Goal: Task Accomplishment & Management: Manage account settings

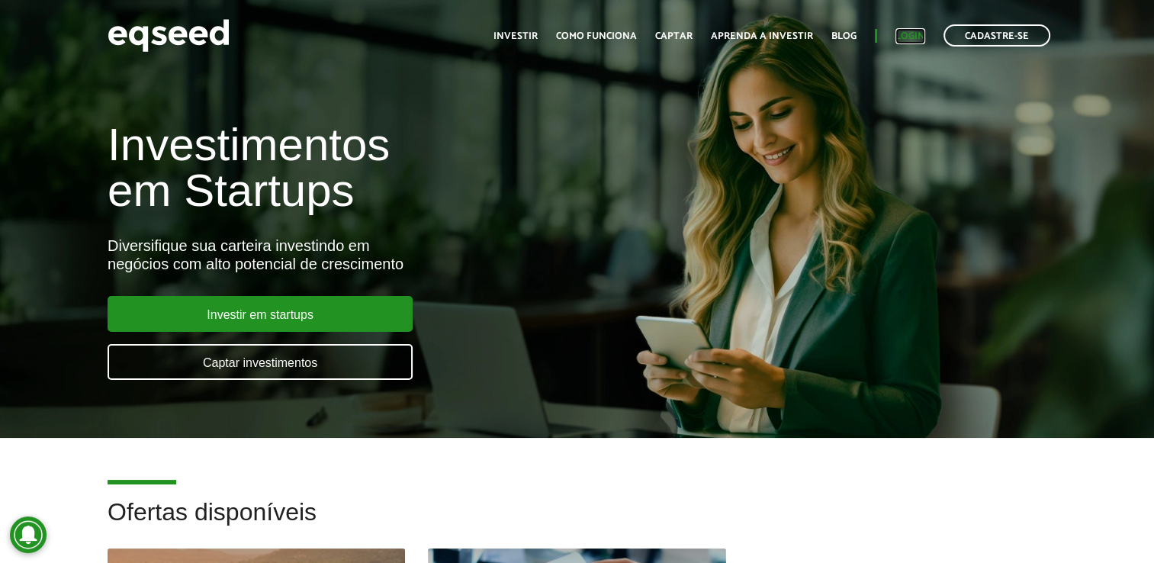
click at [912, 33] on link "Login" at bounding box center [911, 36] width 30 height 10
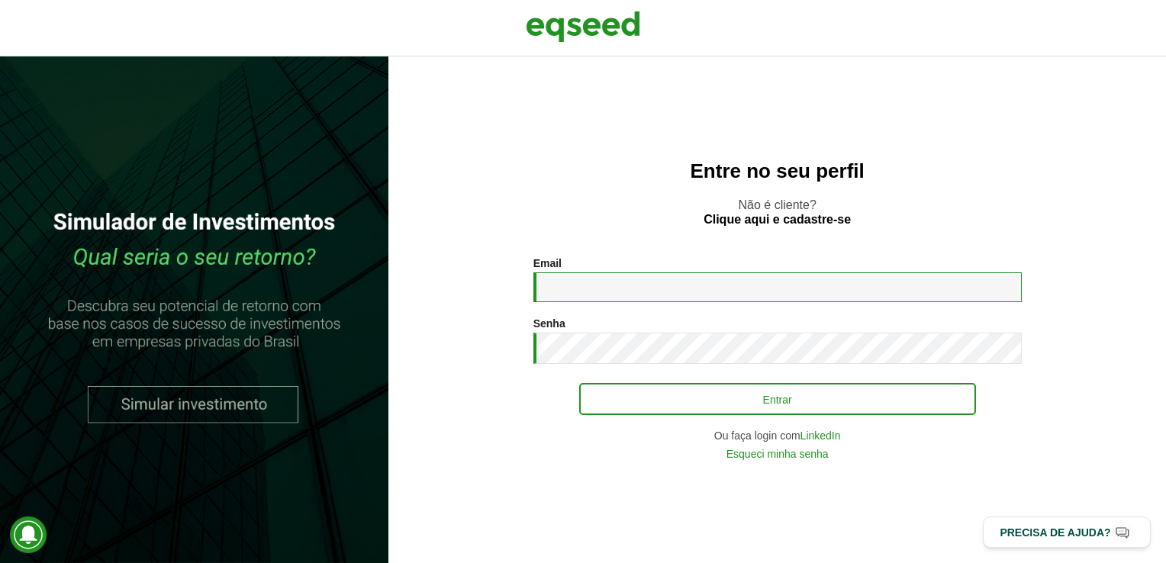
type input "**********"
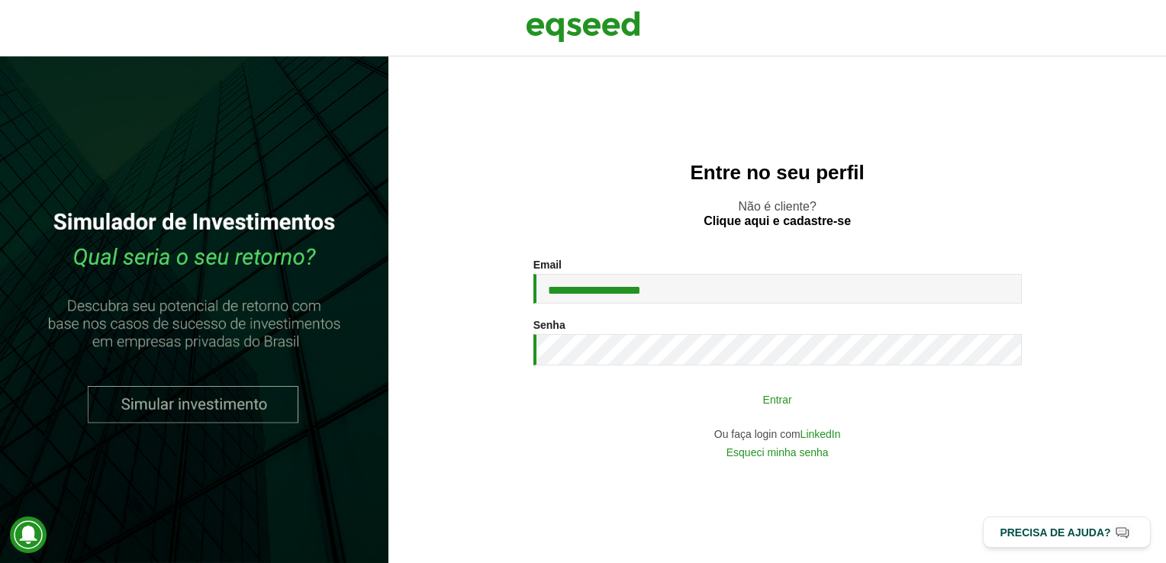
click at [780, 397] on button "Entrar" at bounding box center [777, 398] width 397 height 29
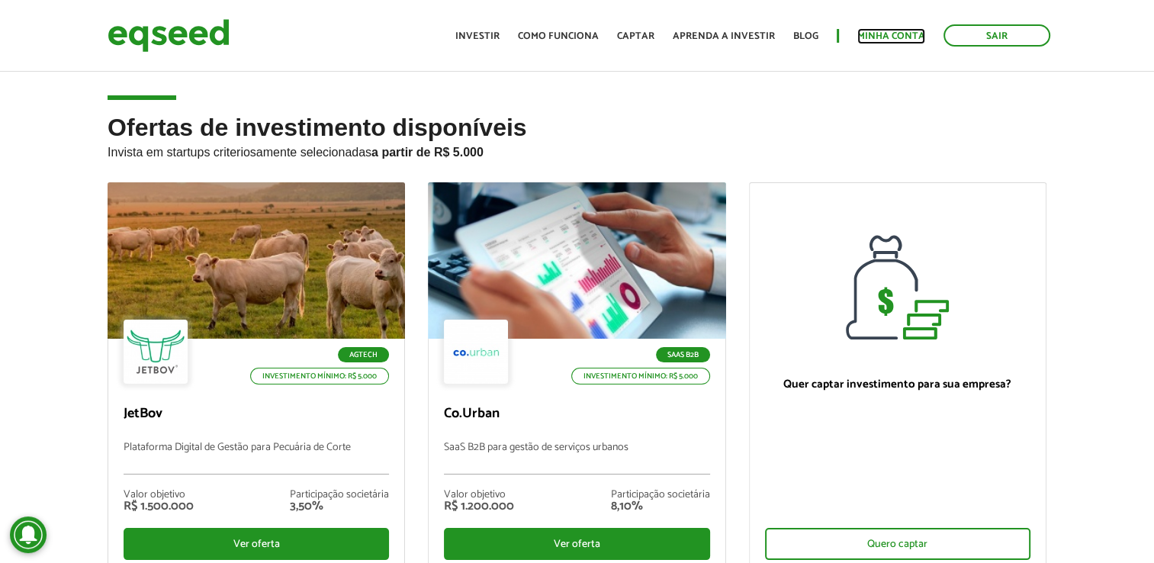
click at [915, 33] on link "Minha conta" at bounding box center [891, 36] width 68 height 10
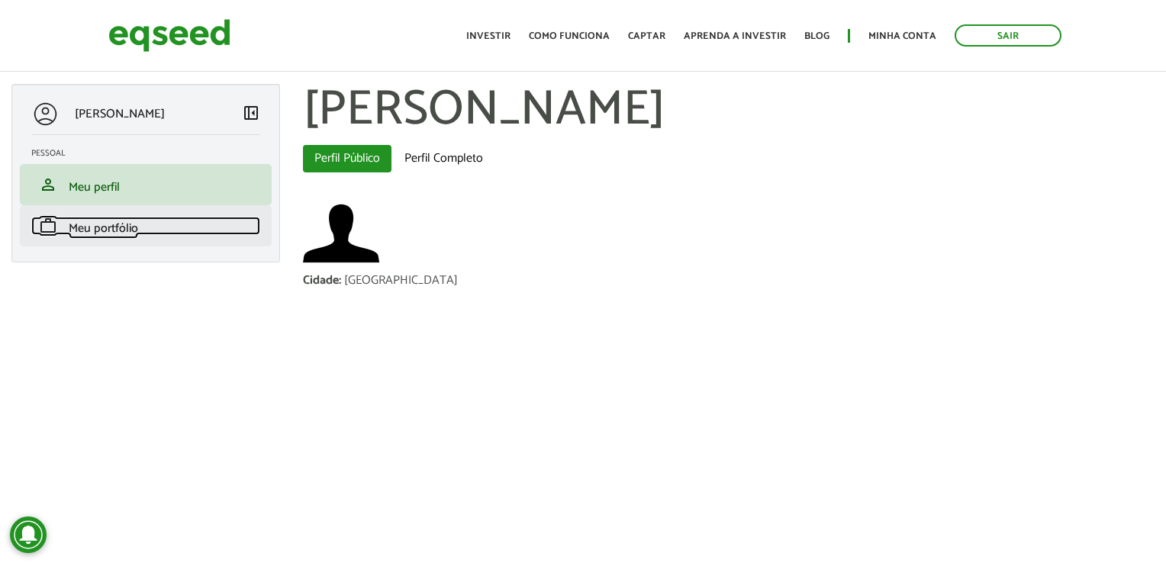
click at [85, 227] on span "Meu portfólio" at bounding box center [103, 228] width 69 height 21
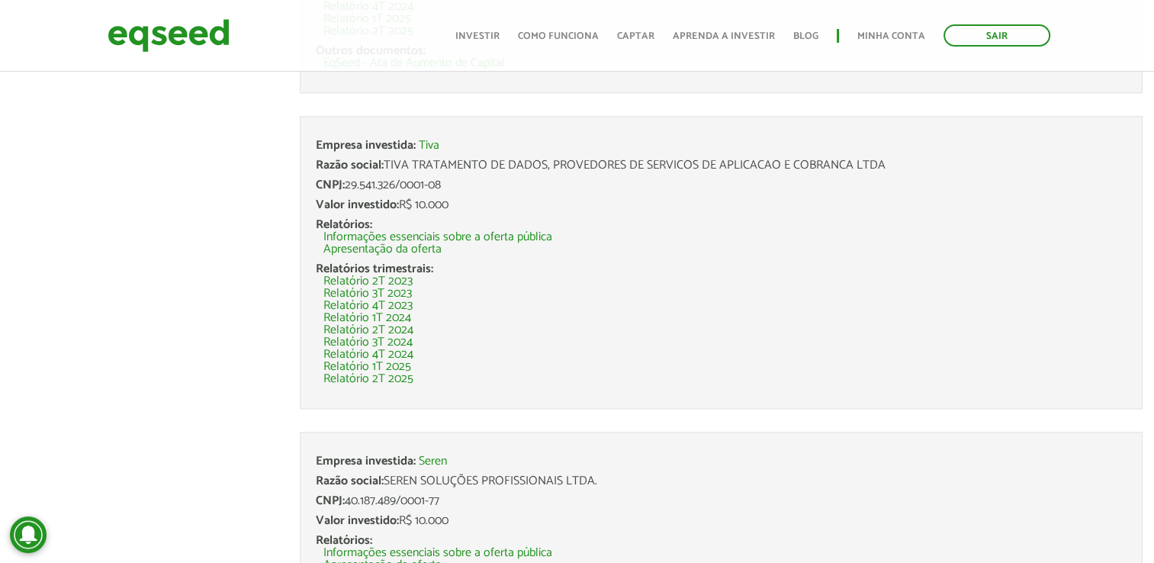
scroll to position [1889, 0]
